Goal: Task Accomplishment & Management: Manage account settings

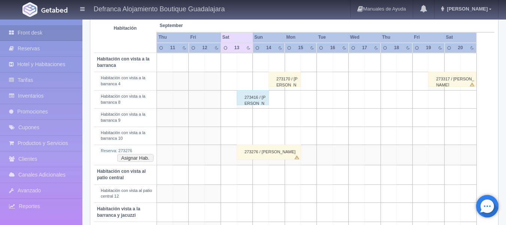
scroll to position [150, 0]
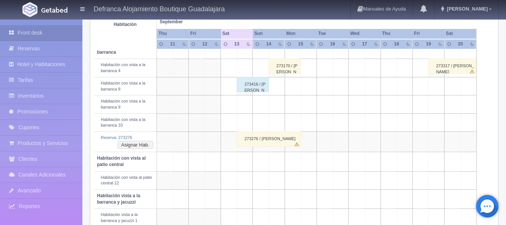
click at [254, 136] on div "273276 / [PERSON_NAME]" at bounding box center [269, 138] width 64 height 15
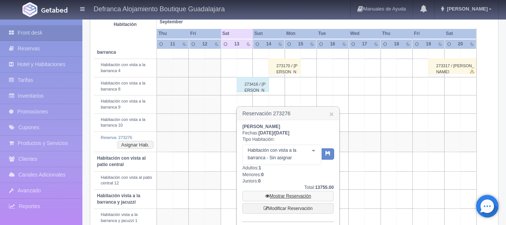
click at [280, 196] on link "Mostrar Reservación" at bounding box center [288, 195] width 91 height 10
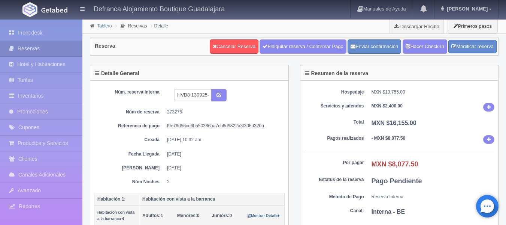
click at [105, 24] on link "Tablero" at bounding box center [104, 25] width 15 height 5
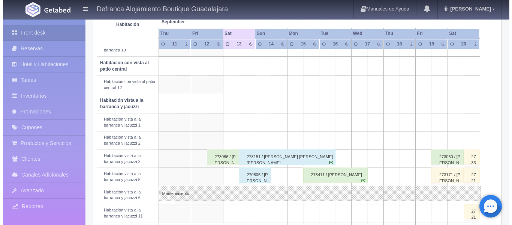
scroll to position [300, 0]
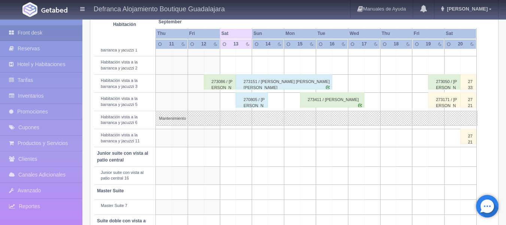
click at [278, 139] on td at bounding box center [276, 138] width 16 height 18
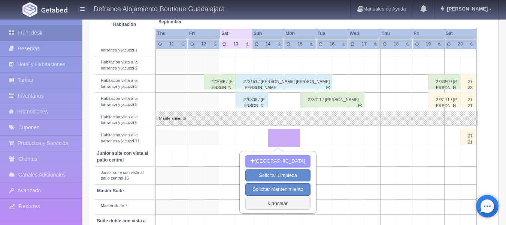
click at [271, 162] on button "Nueva Reserva" at bounding box center [278, 161] width 65 height 12
type input "14-09-2025"
type input "15-09-2025"
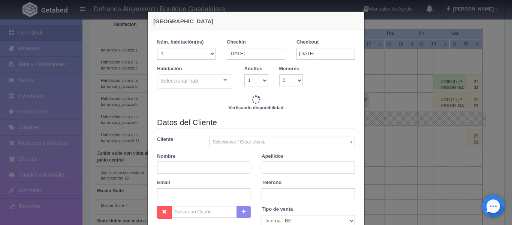
checkbox input "false"
type input "6710.00"
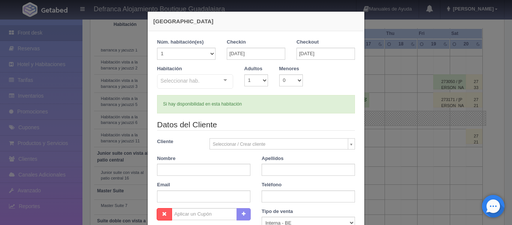
checkbox input "false"
click at [334, 55] on input "15-09-2025" at bounding box center [326, 54] width 58 height 12
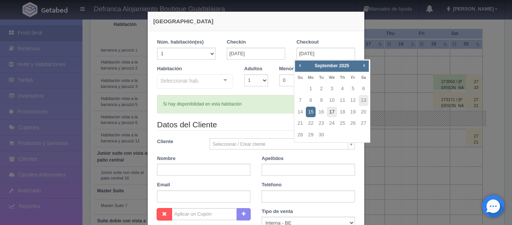
click at [333, 113] on link "17" at bounding box center [332, 111] width 10 height 11
type input "[DATE]"
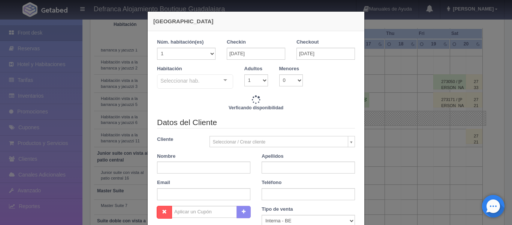
checkbox input "false"
type input "21815.00"
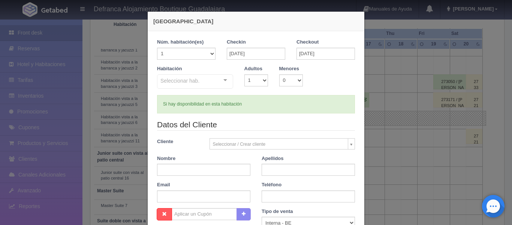
checkbox input "false"
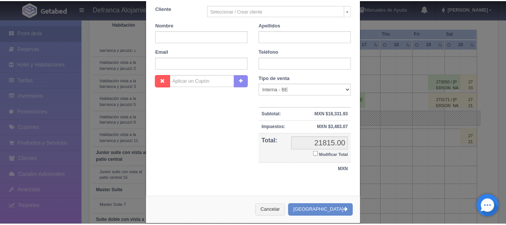
scroll to position [144, 0]
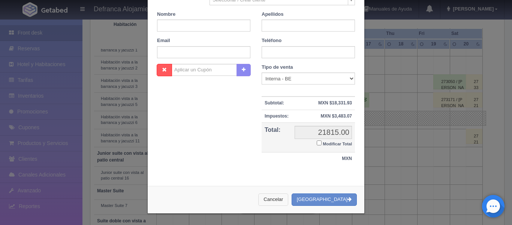
click at [286, 201] on button "Cancelar" at bounding box center [273, 199] width 30 height 12
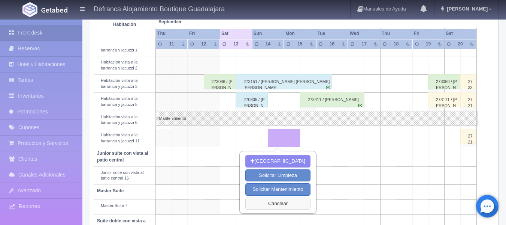
click at [283, 201] on button "Cancelar" at bounding box center [278, 203] width 65 height 12
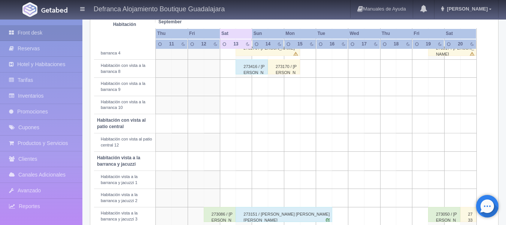
scroll to position [150, 0]
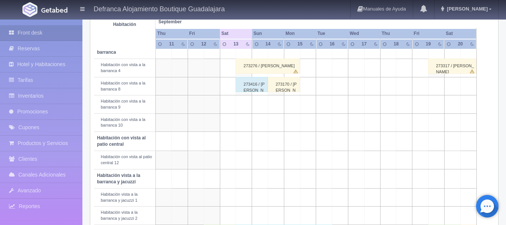
click at [245, 88] on div "273416 / [PERSON_NAME]" at bounding box center [252, 84] width 32 height 15
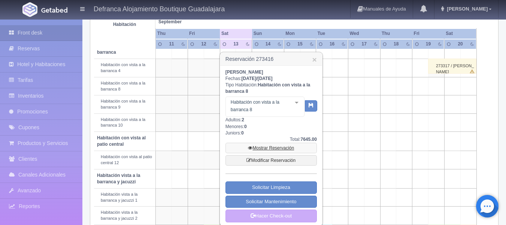
click at [260, 148] on link "Mostrar Reservación" at bounding box center [271, 147] width 91 height 10
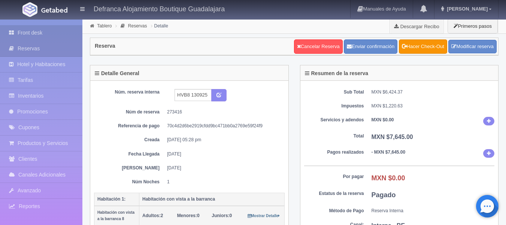
click at [36, 31] on link "Front desk" at bounding box center [41, 32] width 82 height 15
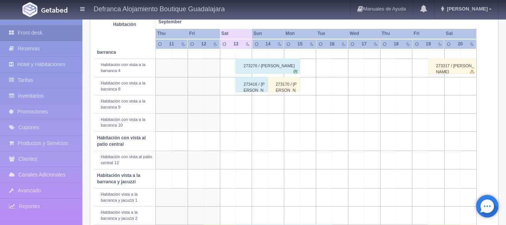
scroll to position [187, 0]
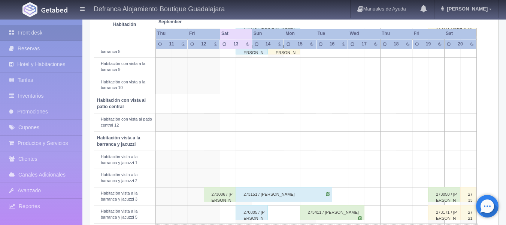
click at [221, 201] on div "273086 / Fernando Cabrera Herreta" at bounding box center [220, 194] width 32 height 15
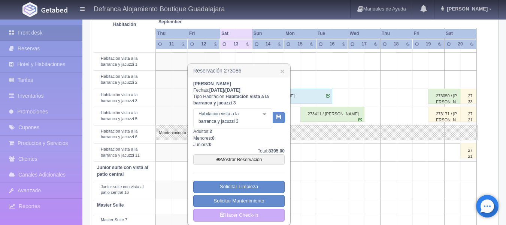
scroll to position [300, 0]
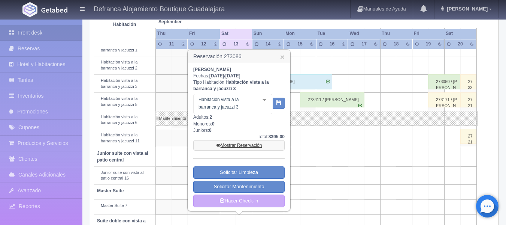
click at [237, 146] on link "Mostrar Reservación" at bounding box center [238, 145] width 91 height 10
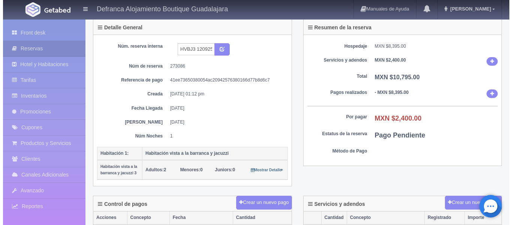
scroll to position [112, 0]
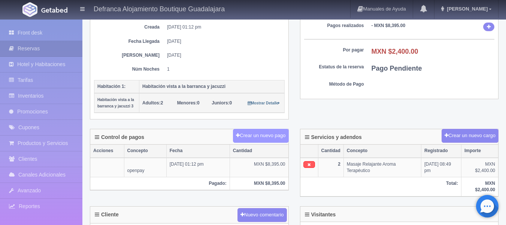
click at [268, 138] on button "Crear un nuevo pago" at bounding box center [260, 136] width 55 height 14
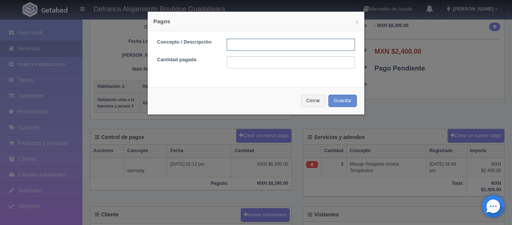
click at [245, 45] on input "text" at bounding box center [291, 45] width 128 height 12
type input "EFECTIVO"
click at [256, 61] on input "text" at bounding box center [291, 62] width 128 height 12
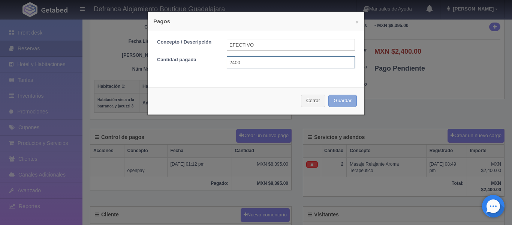
type input "2400"
click at [343, 104] on button "Guardar" at bounding box center [342, 100] width 28 height 12
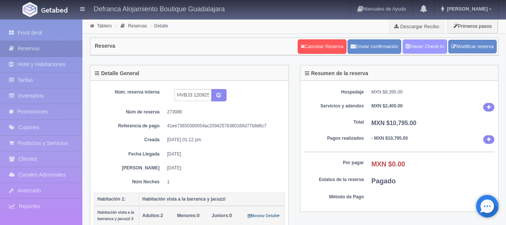
click at [418, 45] on link "Hacer Check-In" at bounding box center [425, 46] width 45 height 14
click at [416, 51] on link "Hacer Check-Out" at bounding box center [423, 46] width 48 height 14
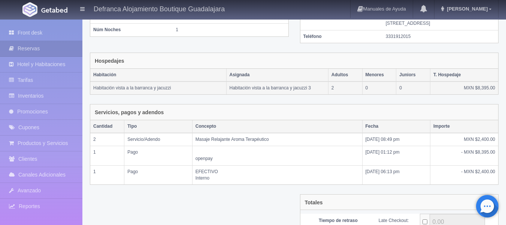
scroll to position [175, 0]
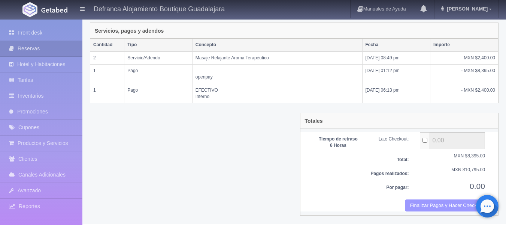
click at [430, 205] on button "Finalizar Pagos y Hacer Checkout" at bounding box center [445, 205] width 80 height 12
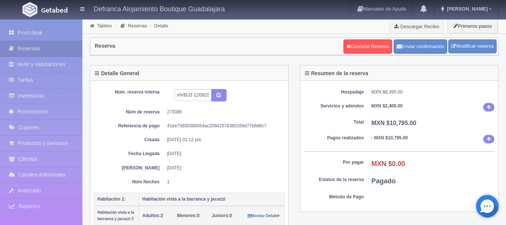
click at [40, 33] on link "Front desk" at bounding box center [41, 32] width 82 height 15
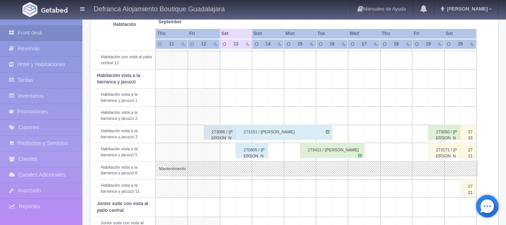
scroll to position [262, 0]
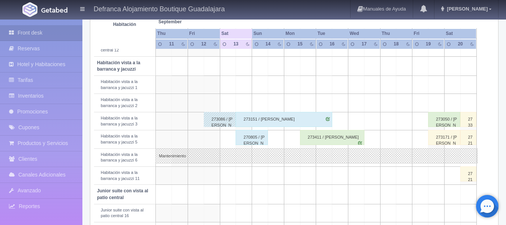
click at [320, 141] on div "273411 / [PERSON_NAME]" at bounding box center [332, 137] width 64 height 15
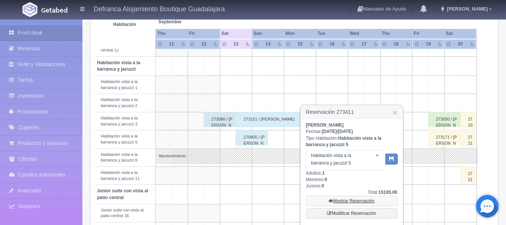
click at [348, 200] on link "Mostrar Reservación" at bounding box center [351, 200] width 91 height 10
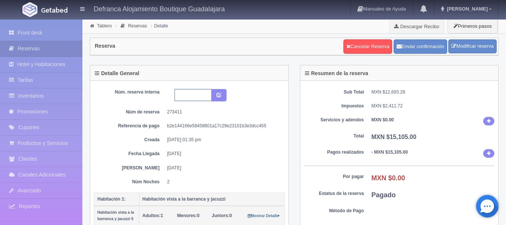
click at [197, 95] on input "text" at bounding box center [193, 95] width 37 height 12
type input "HVBJ5 150925-170925"
click at [221, 94] on icon "submit" at bounding box center [219, 94] width 5 height 5
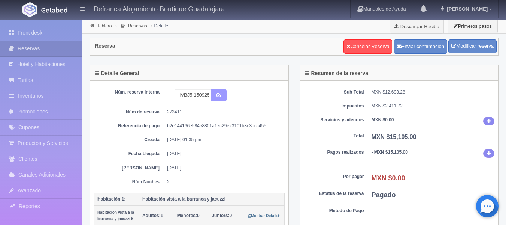
click at [221, 94] on icon "submit" at bounding box center [219, 94] width 5 height 5
click at [464, 45] on link "Modificar reserva" at bounding box center [473, 46] width 48 height 14
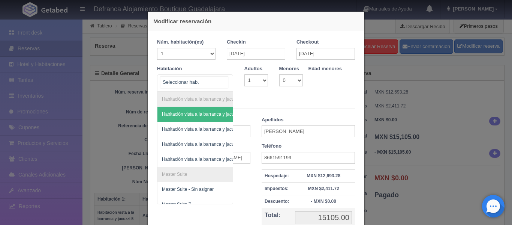
click at [223, 81] on div "Habitación vista a la barranca y jacuzzi Habitación vista a la barranca y jacuz…" at bounding box center [195, 82] width 76 height 17
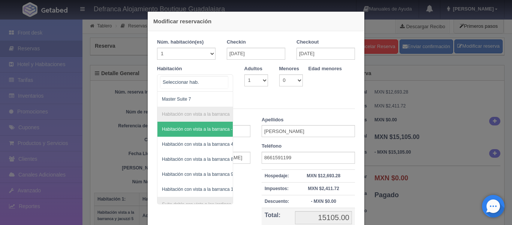
scroll to position [90, 0]
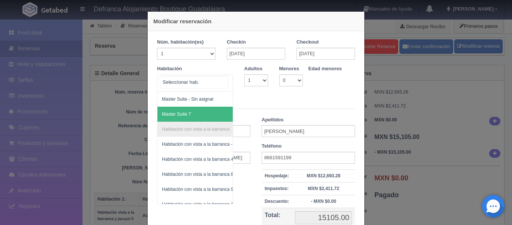
click at [181, 112] on span "Master Suite 7" at bounding box center [176, 113] width 29 height 5
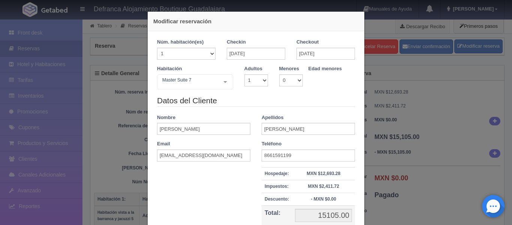
checkbox input "false"
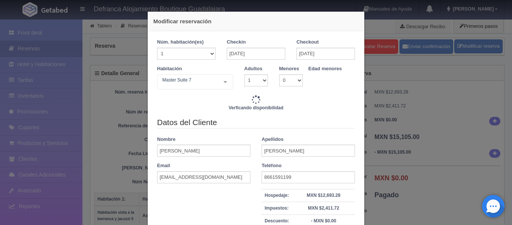
type input "30390.00"
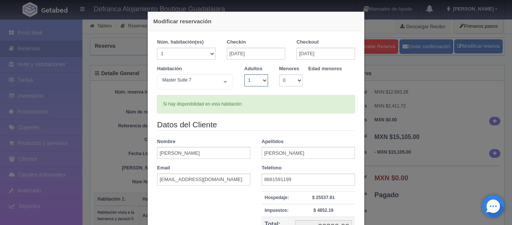
click at [261, 79] on select "1 2 3 4 5 6 7 8 9 10" at bounding box center [256, 80] width 24 height 12
select select "2"
click at [244, 74] on select "1 2 3 4 5 6 7 8 9 10" at bounding box center [256, 80] width 24 height 12
checkbox input "false"
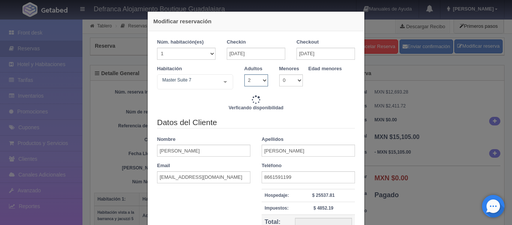
type input "30390.00"
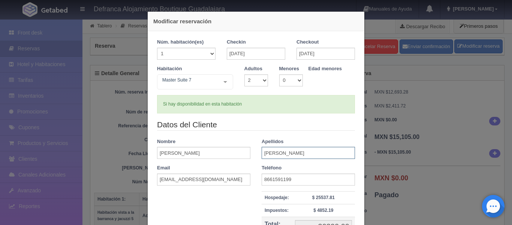
click at [283, 152] on input "Alcaraz magaña" at bounding box center [308, 153] width 93 height 12
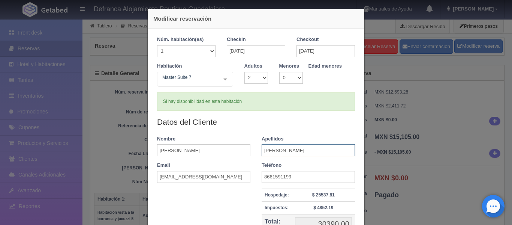
scroll to position [0, 0]
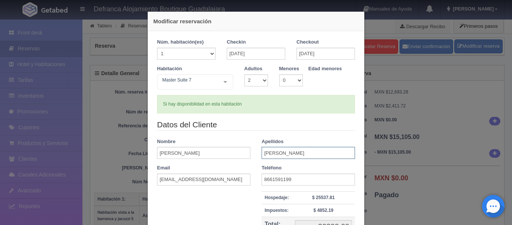
type input "Alcaraz Magaña"
click at [328, 50] on input "17-09-2025" at bounding box center [326, 54] width 58 height 12
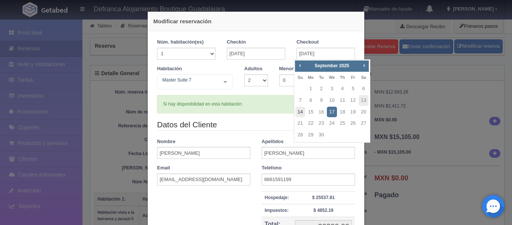
click at [302, 112] on link "14" at bounding box center [300, 111] width 10 height 11
type input "14-09-2025"
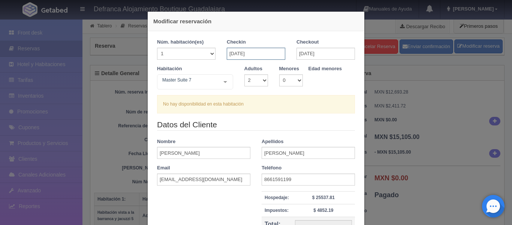
click at [253, 51] on input "15-09-2025" at bounding box center [256, 54] width 58 height 12
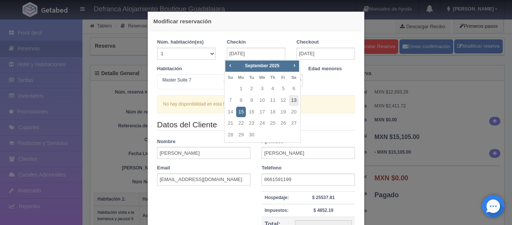
click at [295, 100] on link "13" at bounding box center [294, 100] width 10 height 11
type input "13-09-2025"
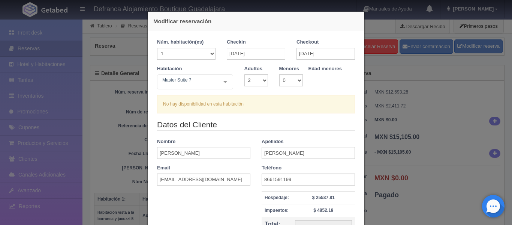
checkbox input "false"
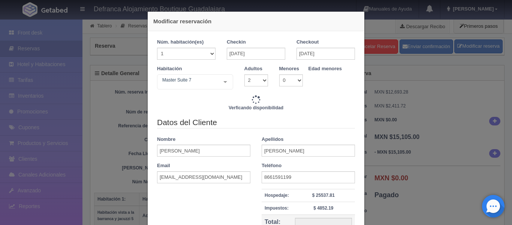
type input "16890.00"
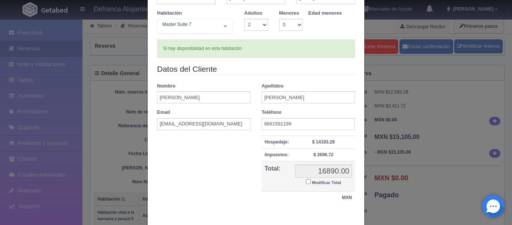
scroll to position [94, 0]
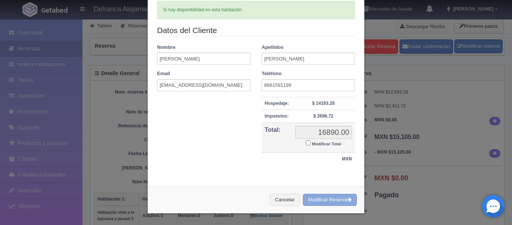
click at [318, 198] on button "Modificar Reserva" at bounding box center [330, 199] width 54 height 12
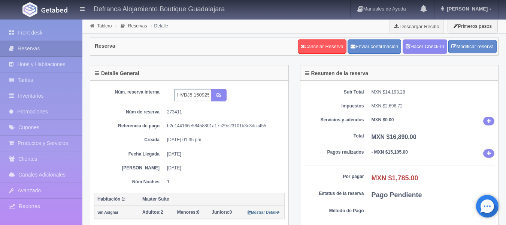
click at [192, 96] on input "HVBJ5 150925-170925" at bounding box center [193, 95] width 37 height 12
click at [199, 97] on input "HVBJ7 150925-170925" at bounding box center [193, 95] width 37 height 12
type input "HVBJ7 130925-140925"
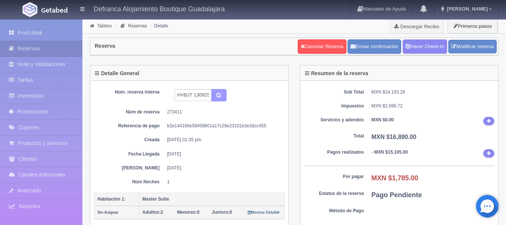
click at [223, 96] on button "submit" at bounding box center [218, 95] width 15 height 13
click at [102, 24] on link "Tablero" at bounding box center [104, 25] width 15 height 5
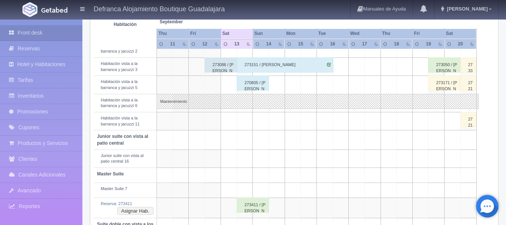
scroll to position [337, 0]
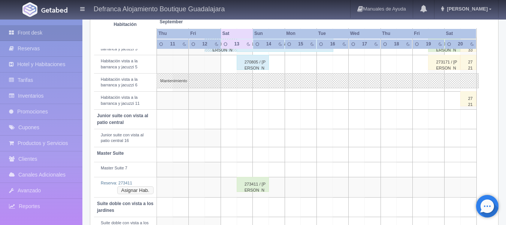
click at [137, 187] on button "Asignar Hab." at bounding box center [135, 190] width 36 height 8
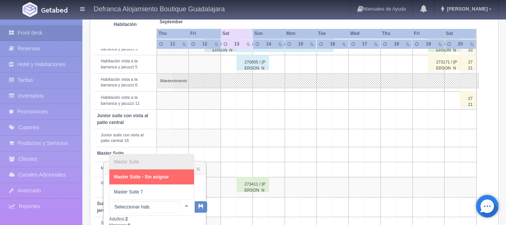
click at [179, 204] on div "Master Suite Master Suite - Sin asignar Master Suite 7 No elements found. Consi…" at bounding box center [151, 207] width 85 height 16
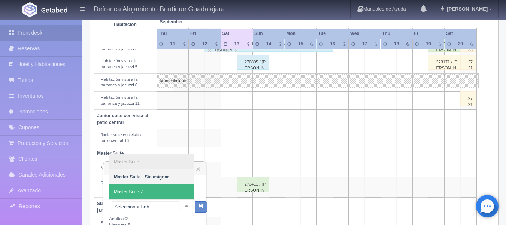
click at [166, 190] on span "Master Suite 7" at bounding box center [151, 191] width 85 height 15
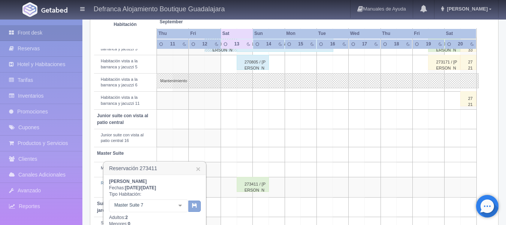
click at [193, 204] on icon "button" at bounding box center [194, 204] width 5 height 5
